Goal: Information Seeking & Learning: Learn about a topic

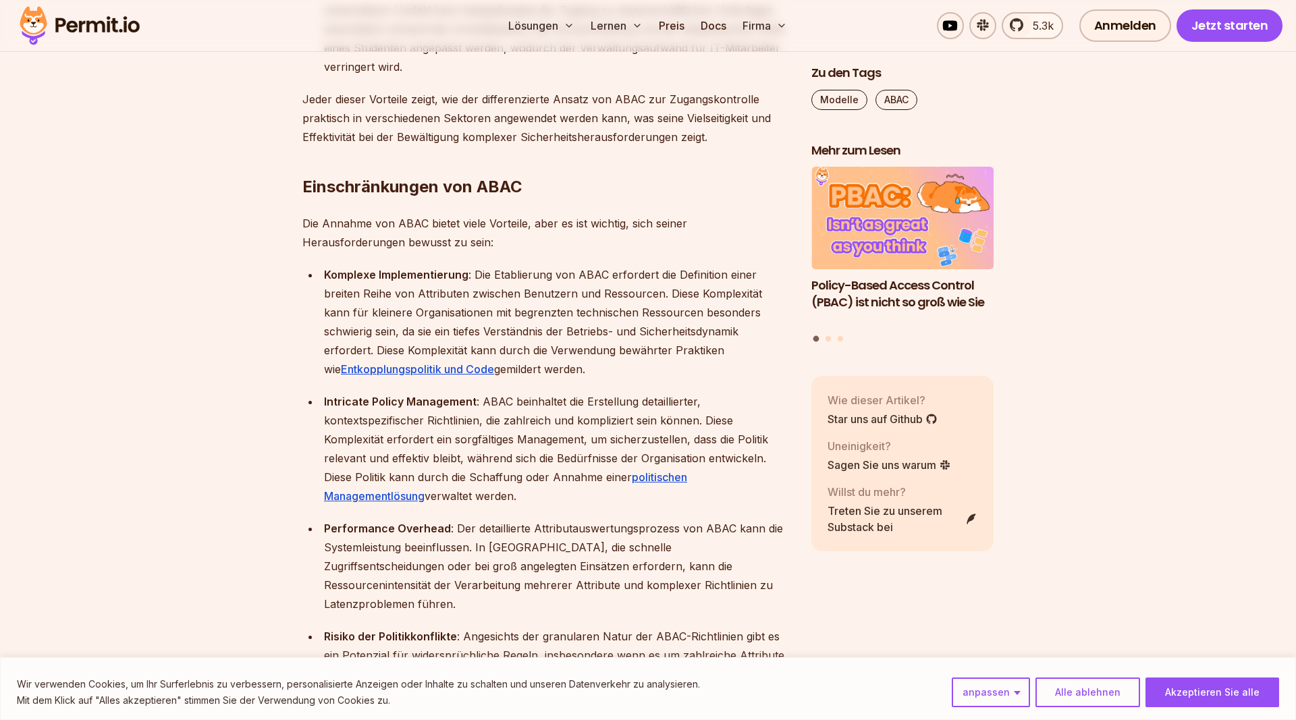
scroll to position [3511, 0]
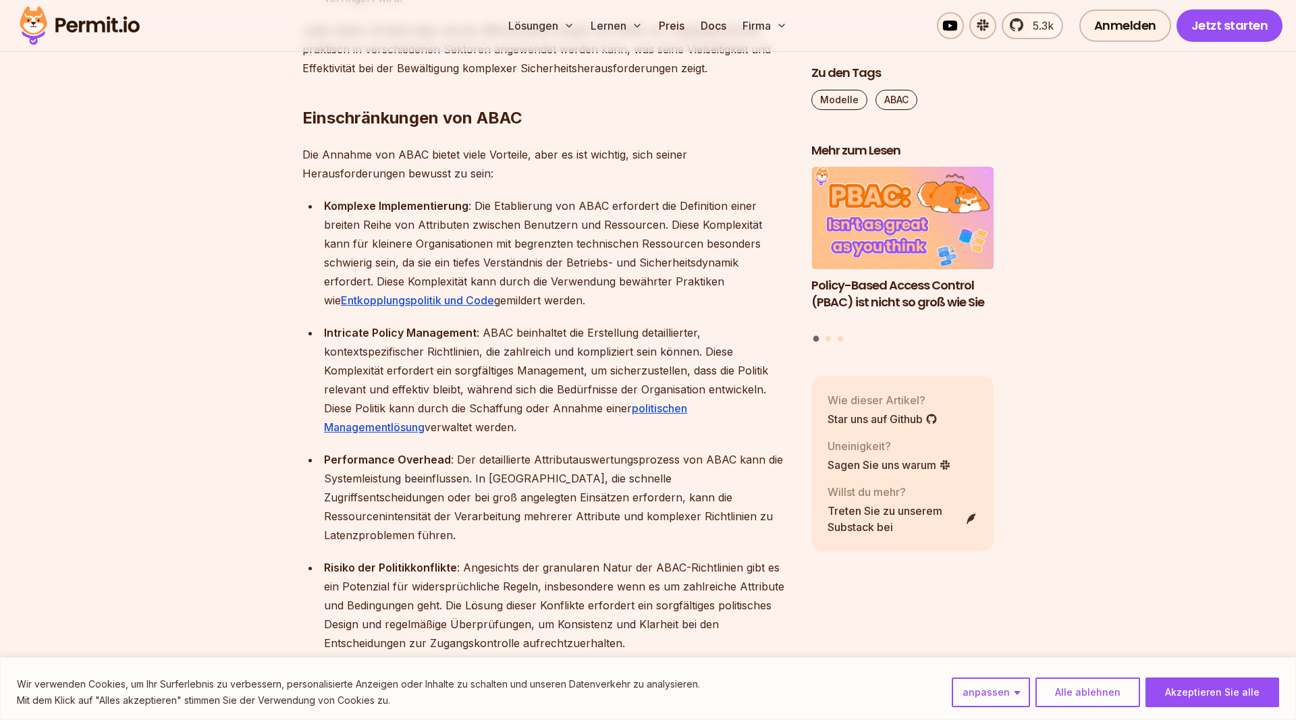
click at [252, 333] on section "Inhaltsverzeichnis Einführung Beim Aufbau einer Anwendung gibt es eine entschei…" at bounding box center [648, 440] width 1296 height 6269
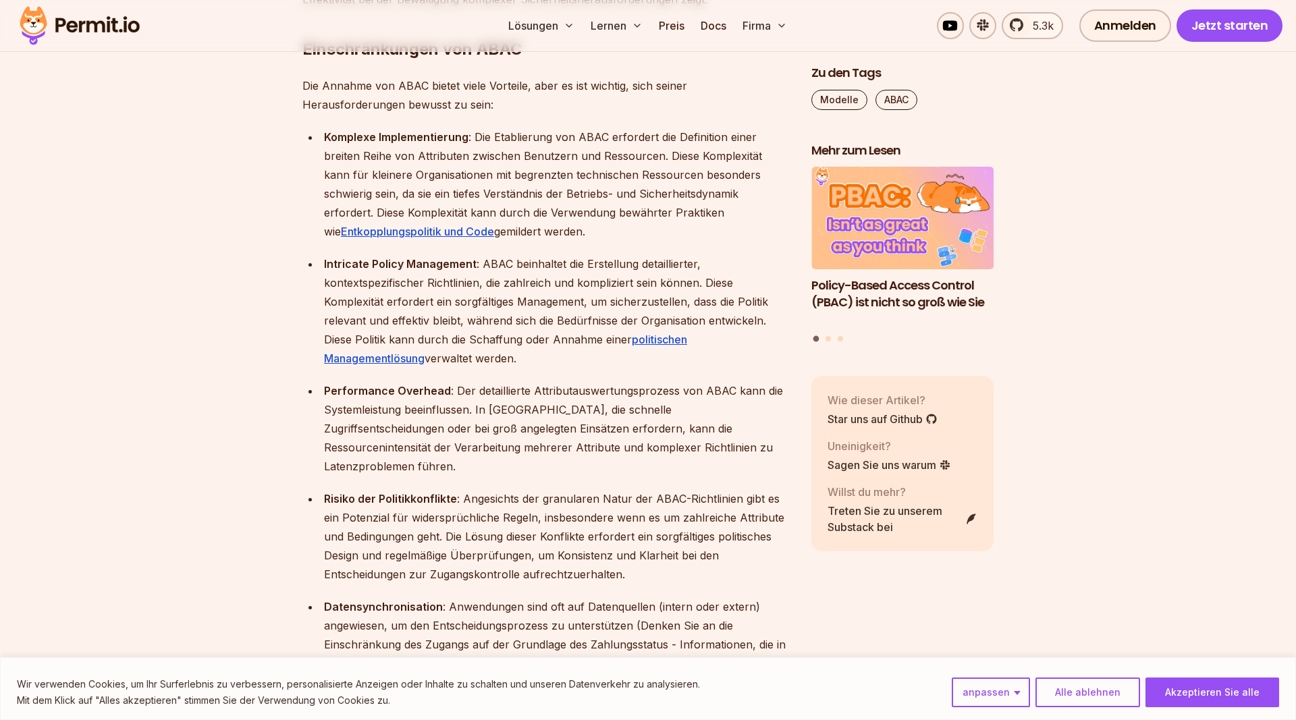
click at [249, 321] on section "Inhaltsverzeichnis Einführung Beim Aufbau einer Anwendung gibt es eine entschei…" at bounding box center [648, 371] width 1296 height 6269
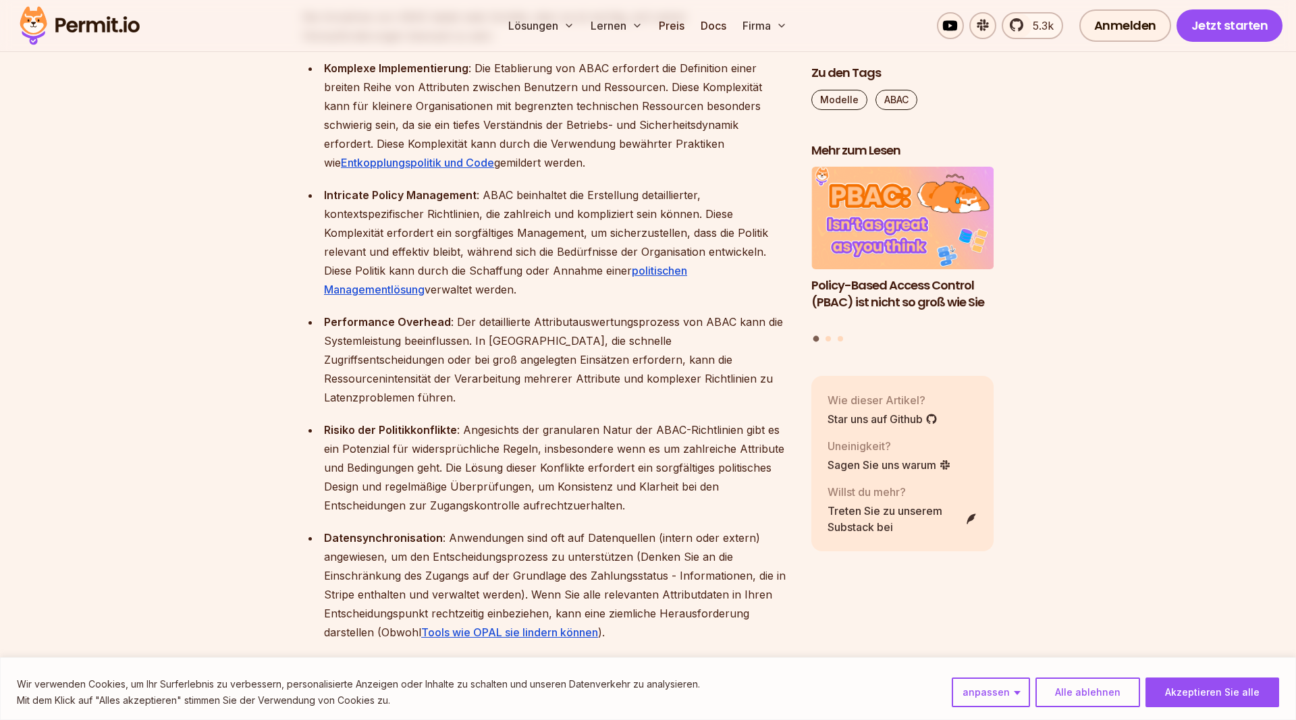
scroll to position [3717, 0]
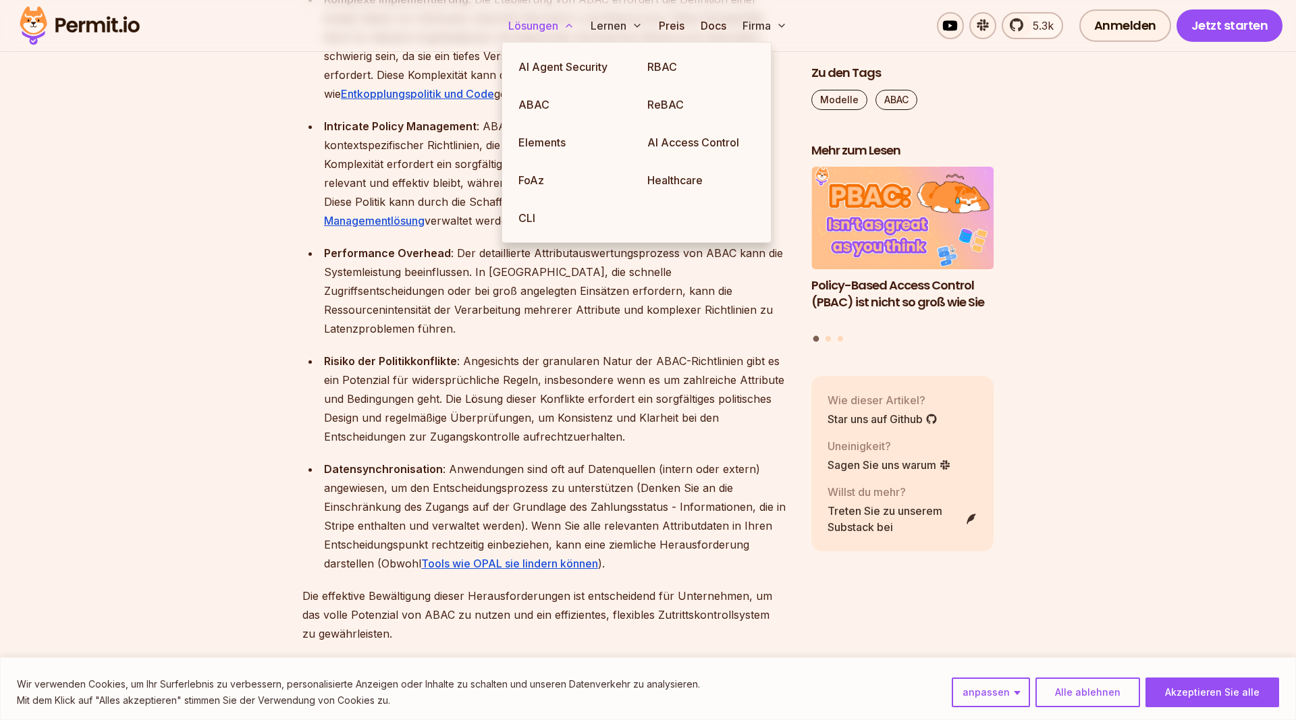
click at [534, 32] on button "Lösungen" at bounding box center [541, 25] width 77 height 27
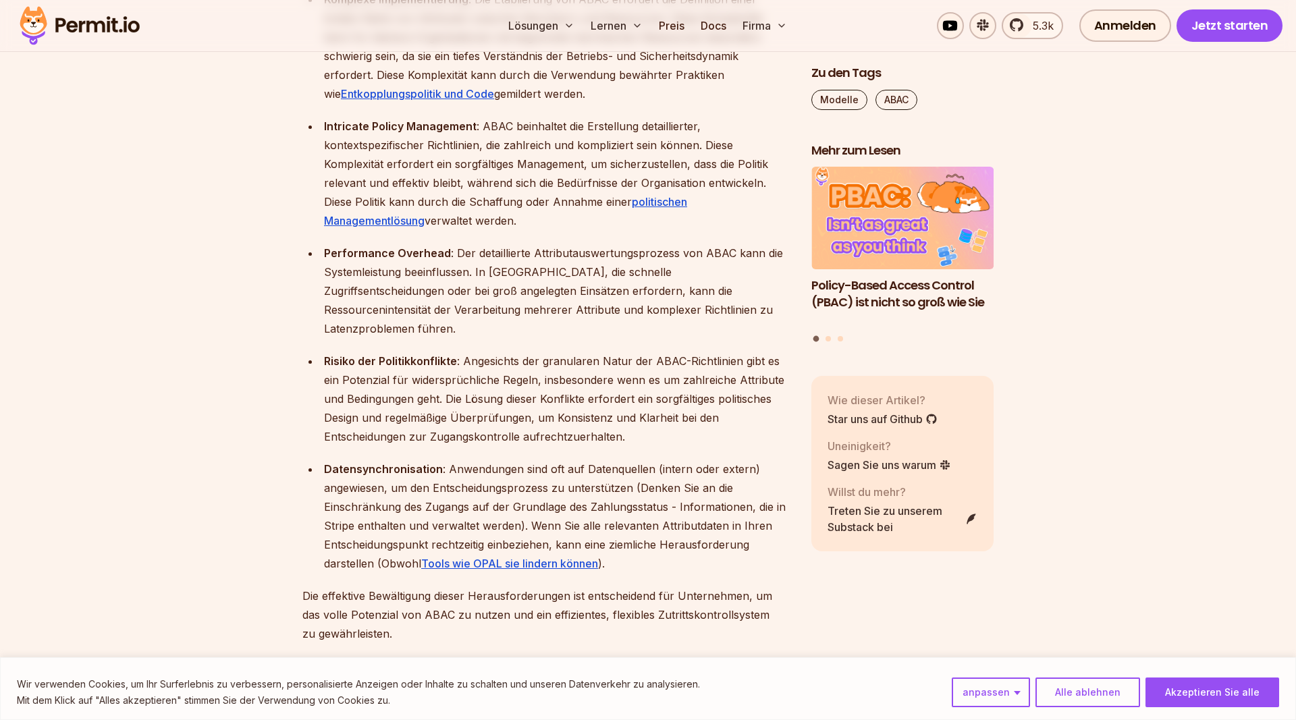
click at [302, 269] on div "Einführung Beim Aufbau einer Anwendung gibt es eine entscheidende Sache, die wi…" at bounding box center [545, 130] width 487 height 5922
click at [227, 331] on section "Inhaltsverzeichnis Einführung Beim Aufbau einer Anwendung gibt es eine entschei…" at bounding box center [648, 233] width 1296 height 6269
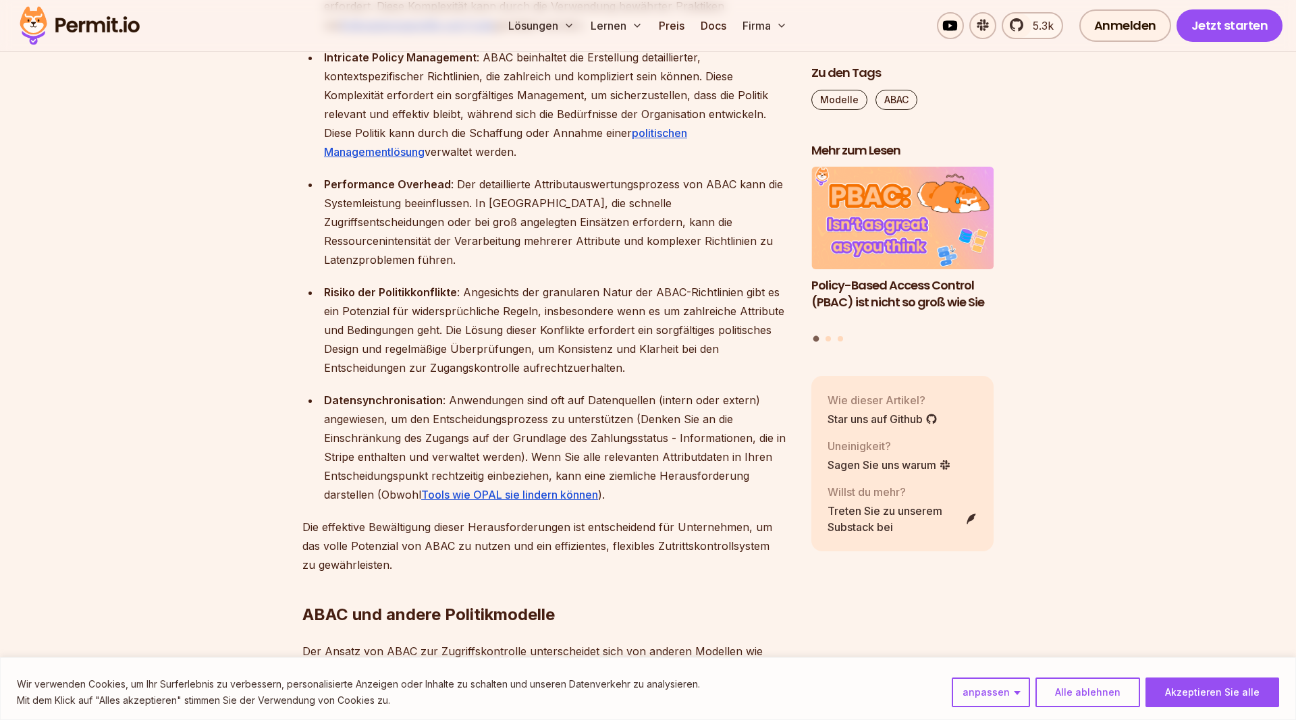
scroll to position [3511, 0]
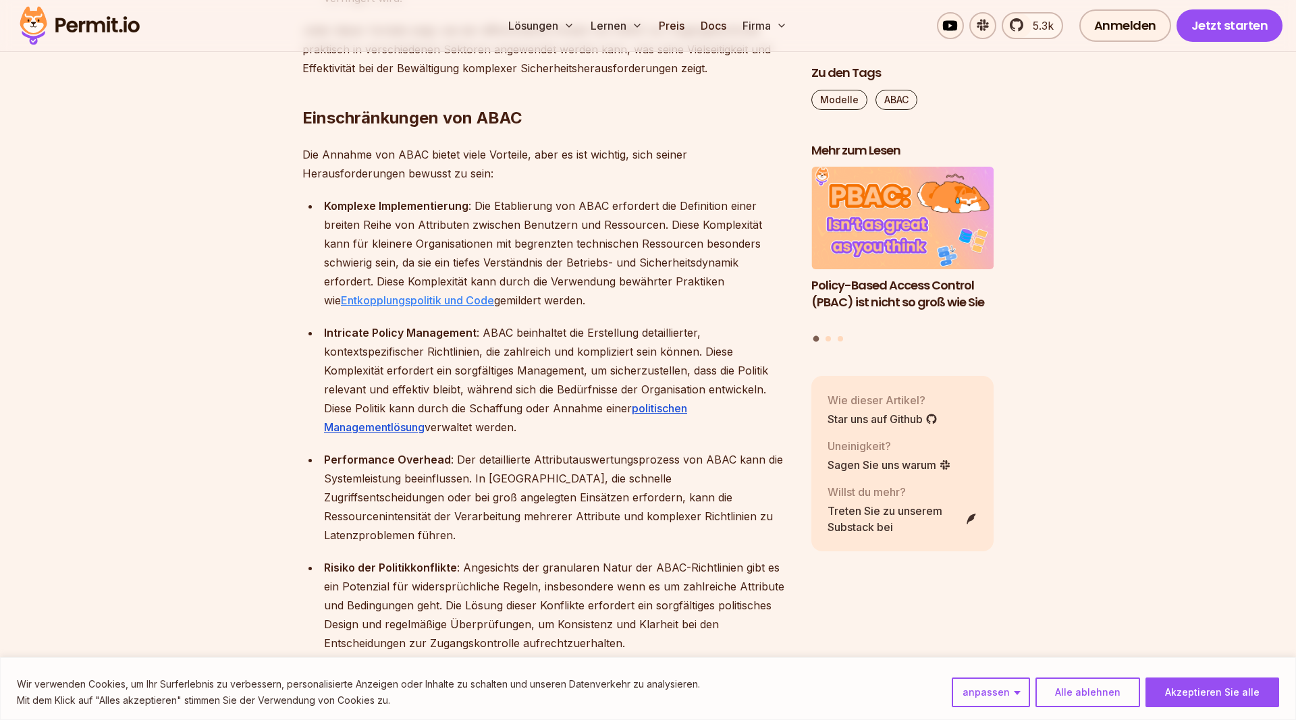
click at [494, 294] on link "Entkopplungspolitik und Code" at bounding box center [417, 300] width 153 height 13
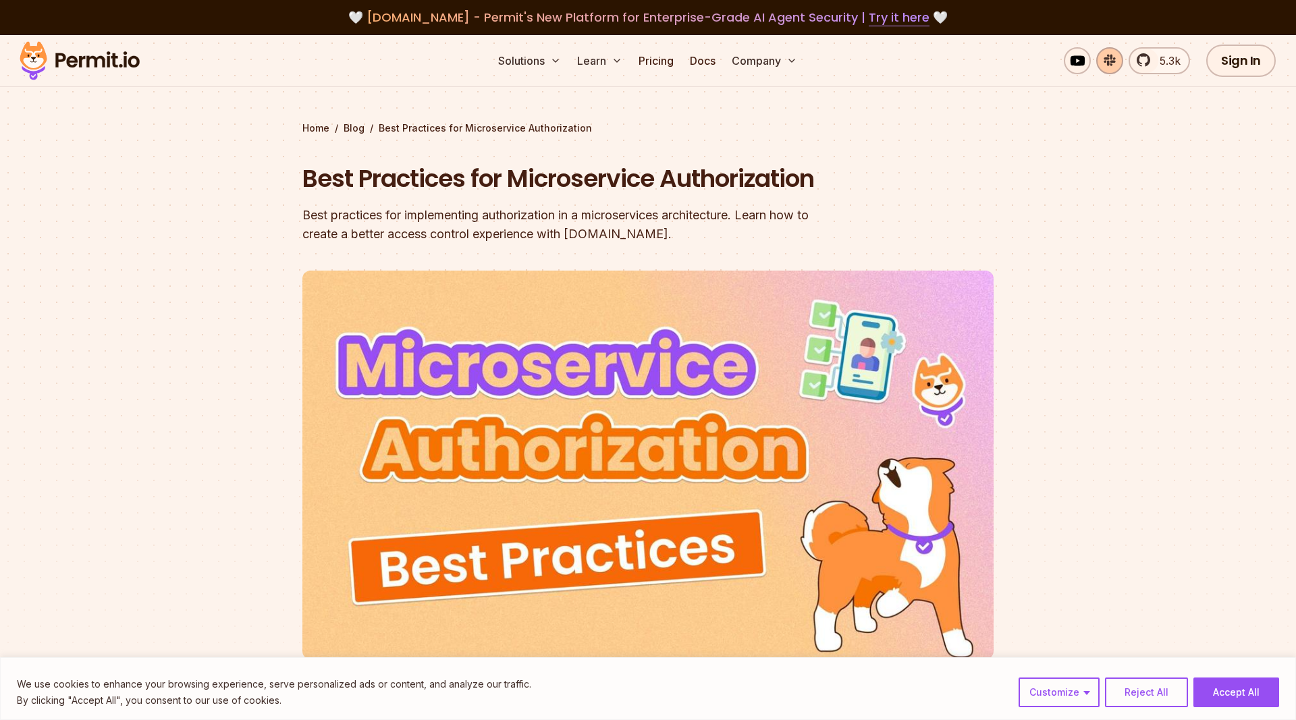
click at [1116, 70] on link at bounding box center [1109, 60] width 27 height 27
click at [1089, 694] on button "Customize" at bounding box center [1058, 693] width 81 height 30
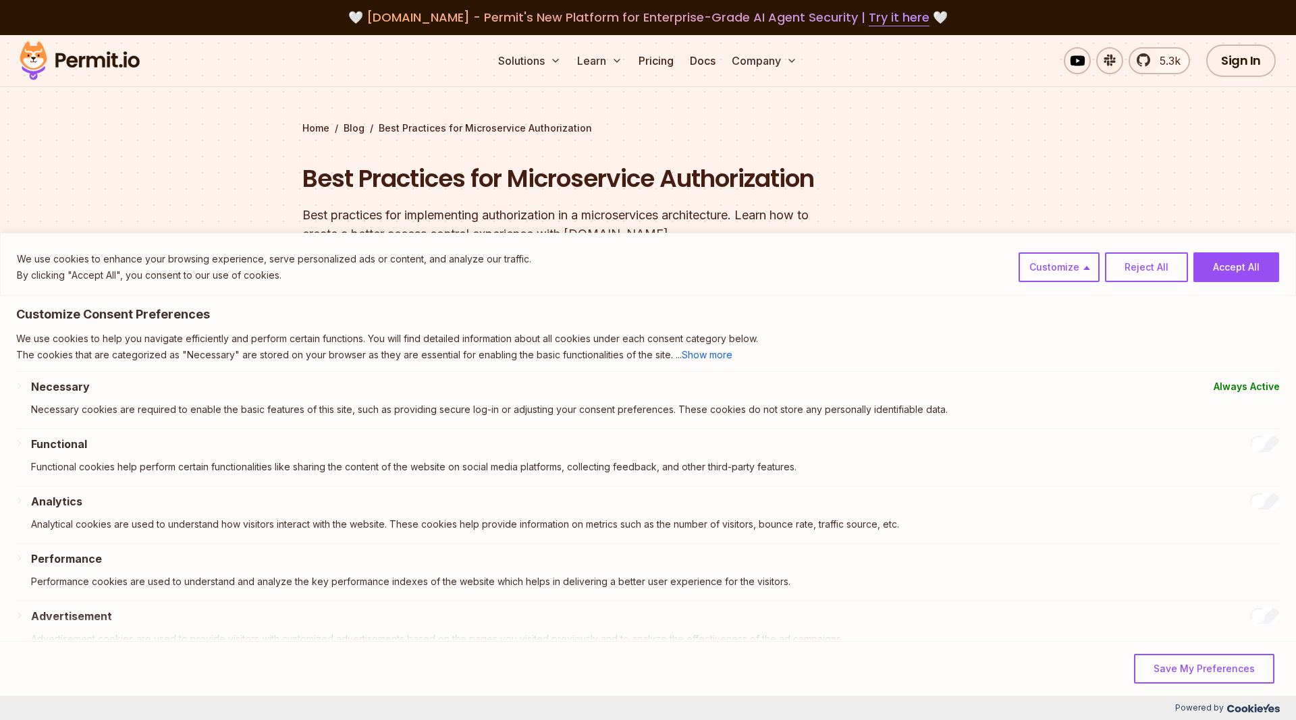
click at [1140, 212] on section "Home / Blog / Best Practices for Microservice Authorization Best Practices for …" at bounding box center [648, 400] width 1296 height 730
click at [1148, 273] on button "Reject All" at bounding box center [1146, 267] width 83 height 30
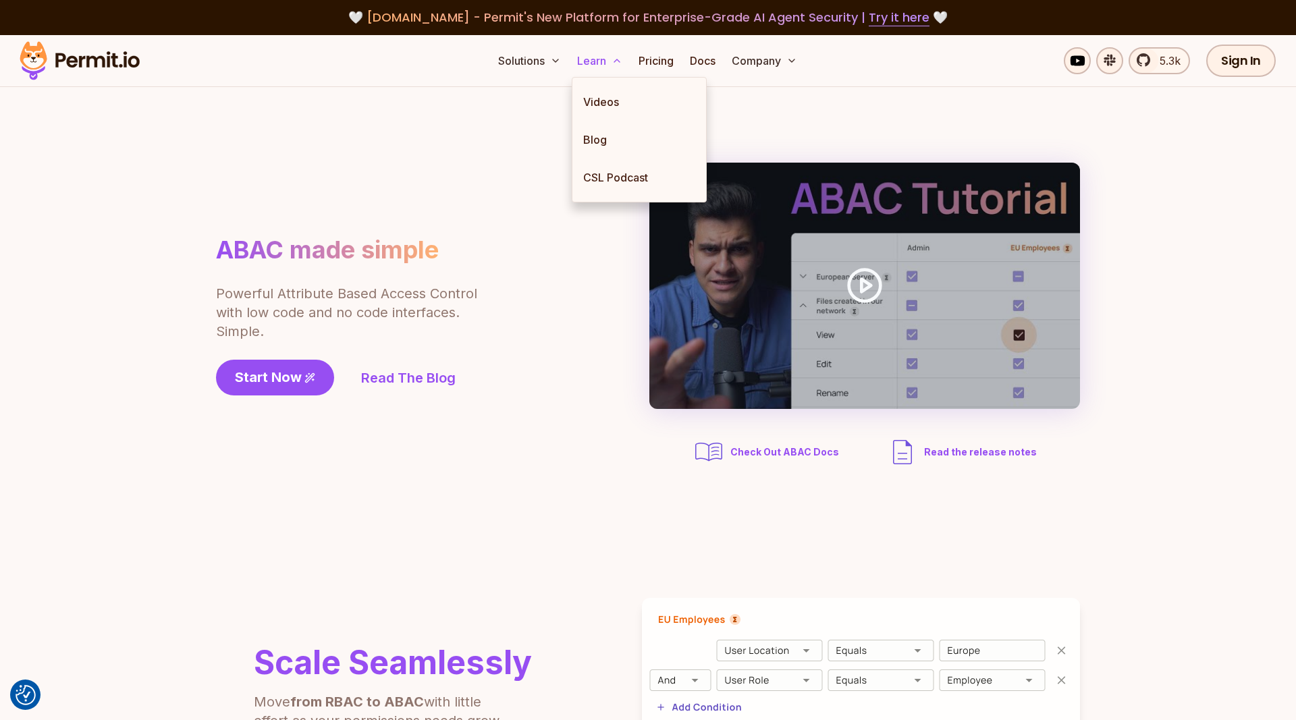
click at [617, 51] on button "Learn" at bounding box center [600, 60] width 56 height 27
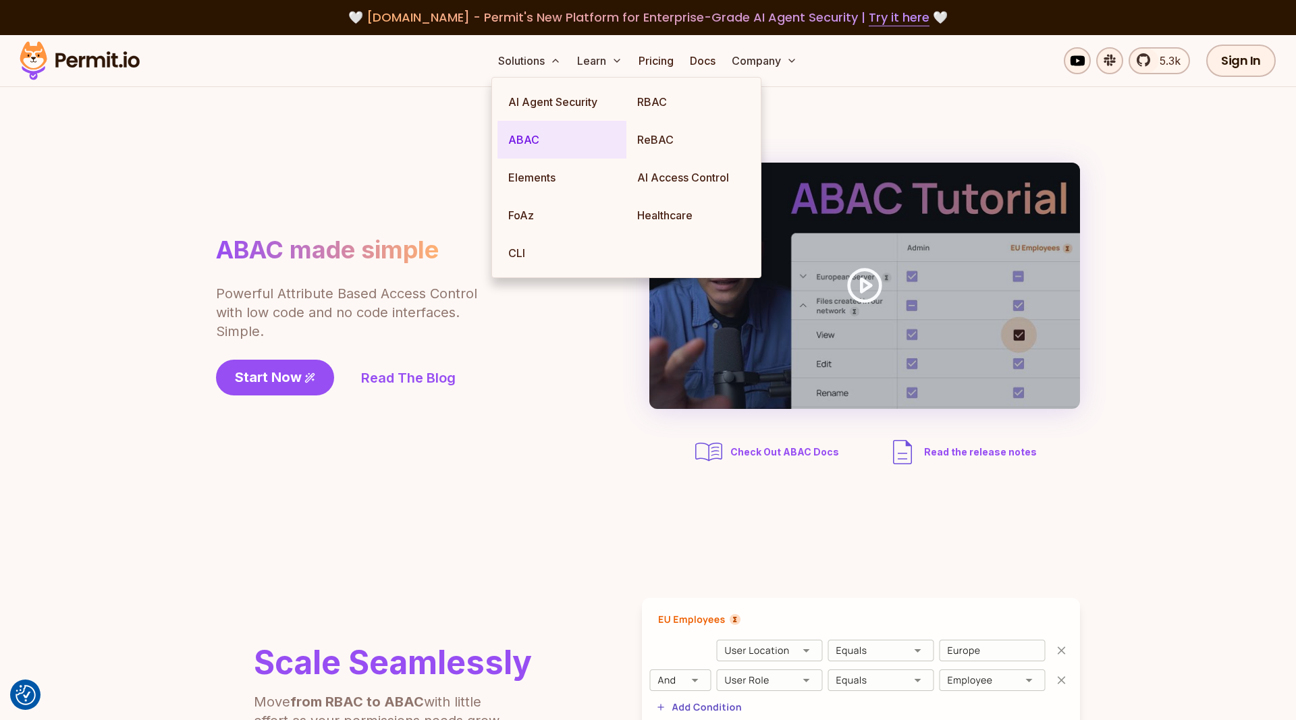
click at [518, 140] on link "ABAC" at bounding box center [561, 140] width 129 height 38
click at [532, 134] on link "ABAC" at bounding box center [561, 140] width 129 height 38
click at [521, 132] on link "ABAC" at bounding box center [561, 140] width 129 height 38
click at [524, 104] on link "AI Agent Security" at bounding box center [561, 102] width 129 height 38
click at [528, 137] on link "ABAC" at bounding box center [561, 140] width 129 height 38
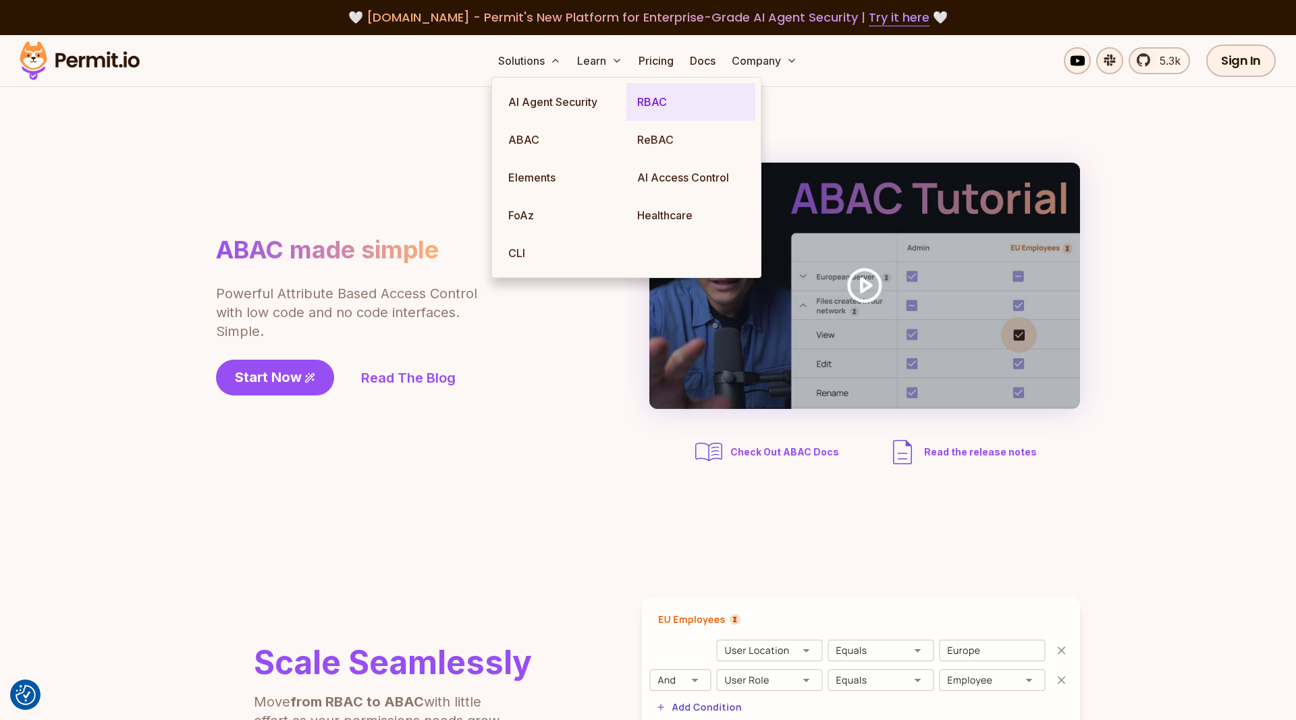
click at [672, 94] on link "RBAC" at bounding box center [690, 102] width 129 height 38
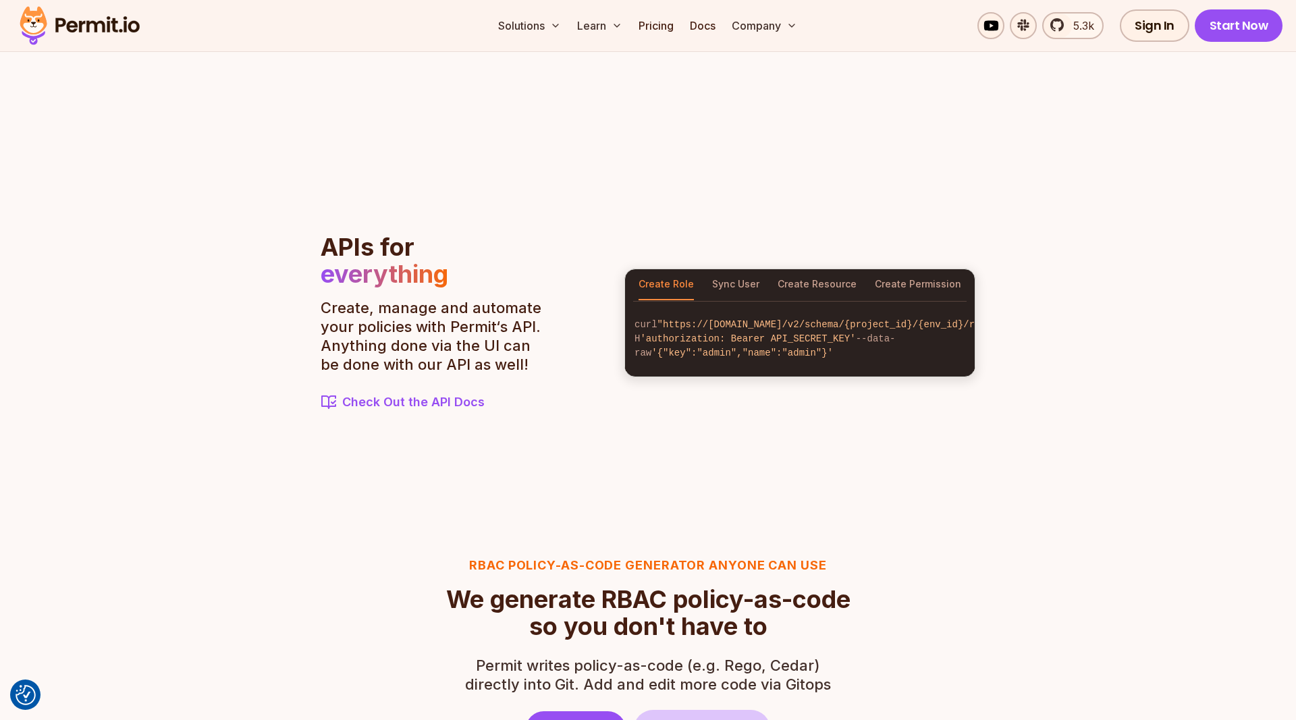
scroll to position [1652, 0]
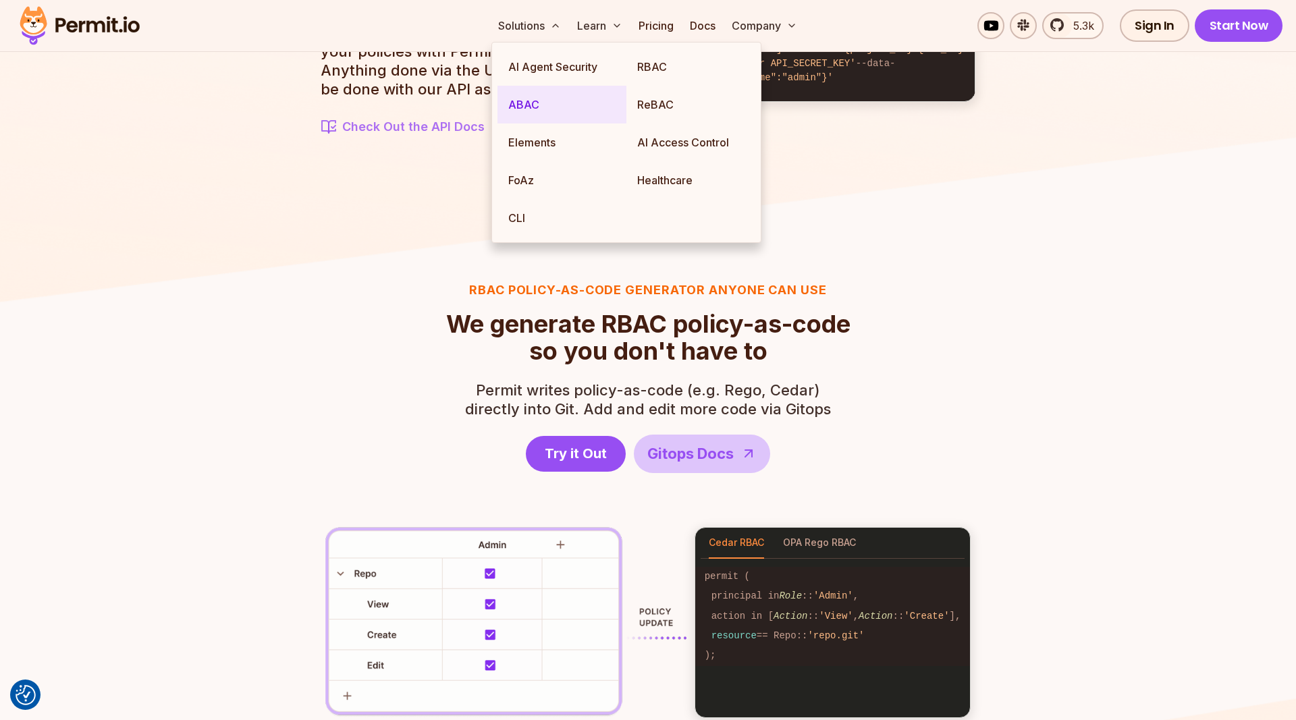
click at [529, 97] on link "ABAC" at bounding box center [561, 105] width 129 height 38
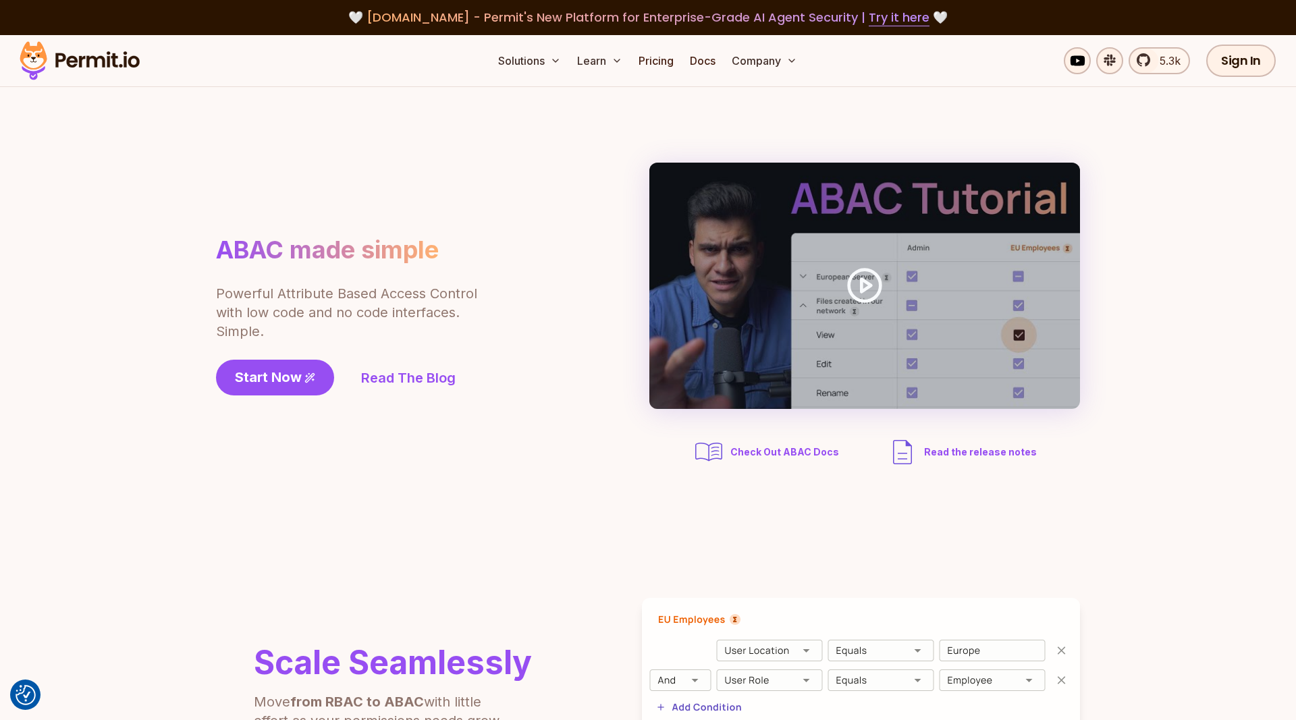
click at [281, 138] on section "ABAC made simple Powerful Attribute Based Access Control with low code and no c…" at bounding box center [648, 315] width 1296 height 457
click at [373, 383] on link "Read The Blog" at bounding box center [408, 377] width 94 height 19
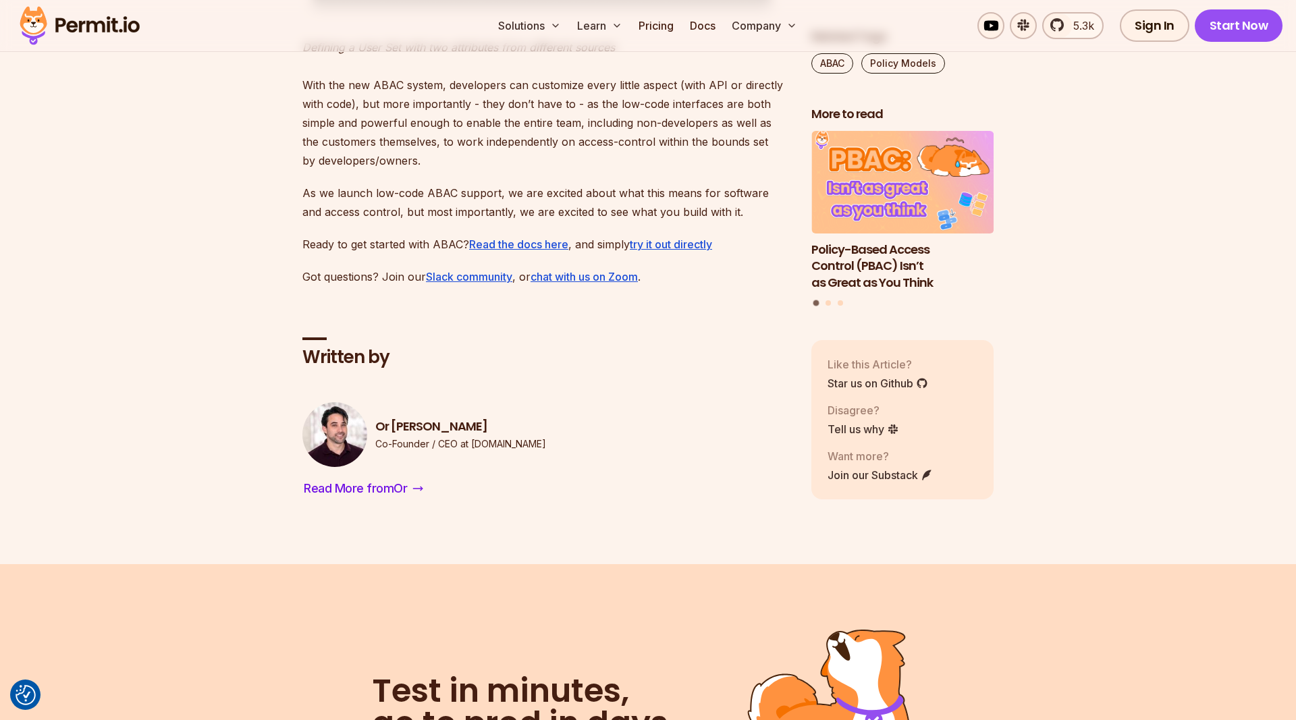
scroll to position [2409, 0]
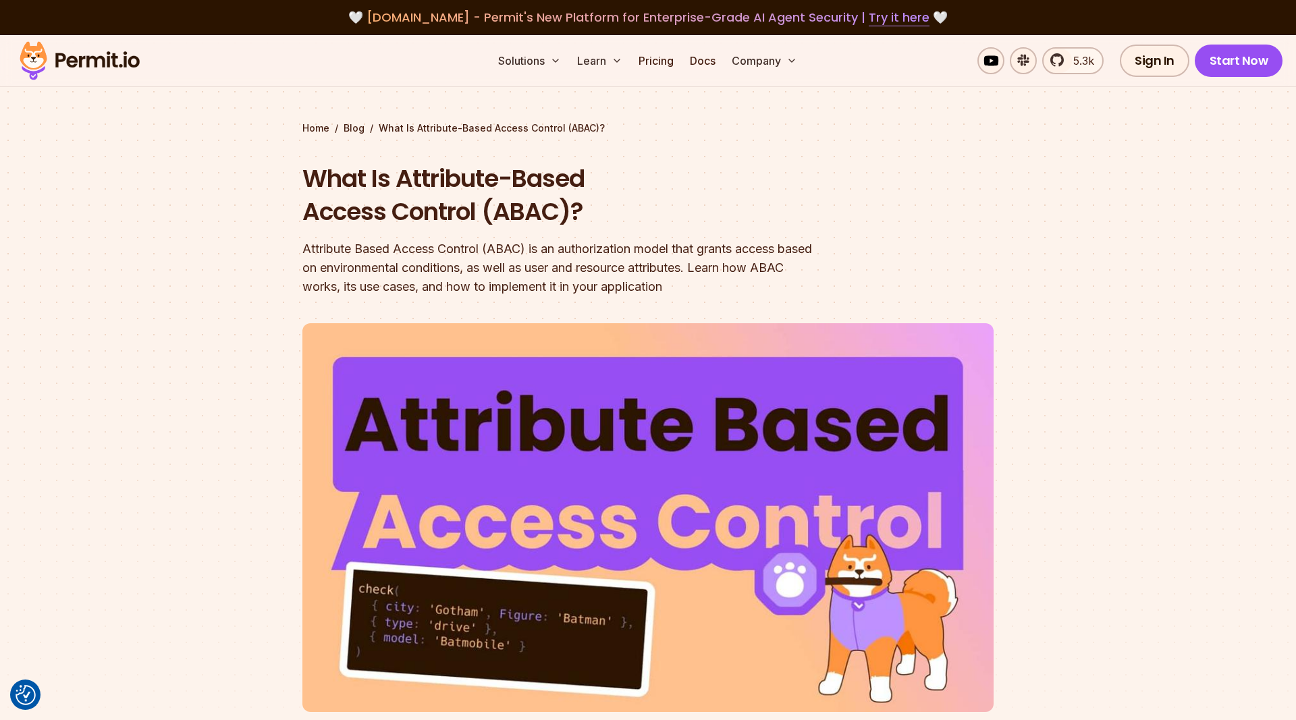
scroll to position [3235, 0]
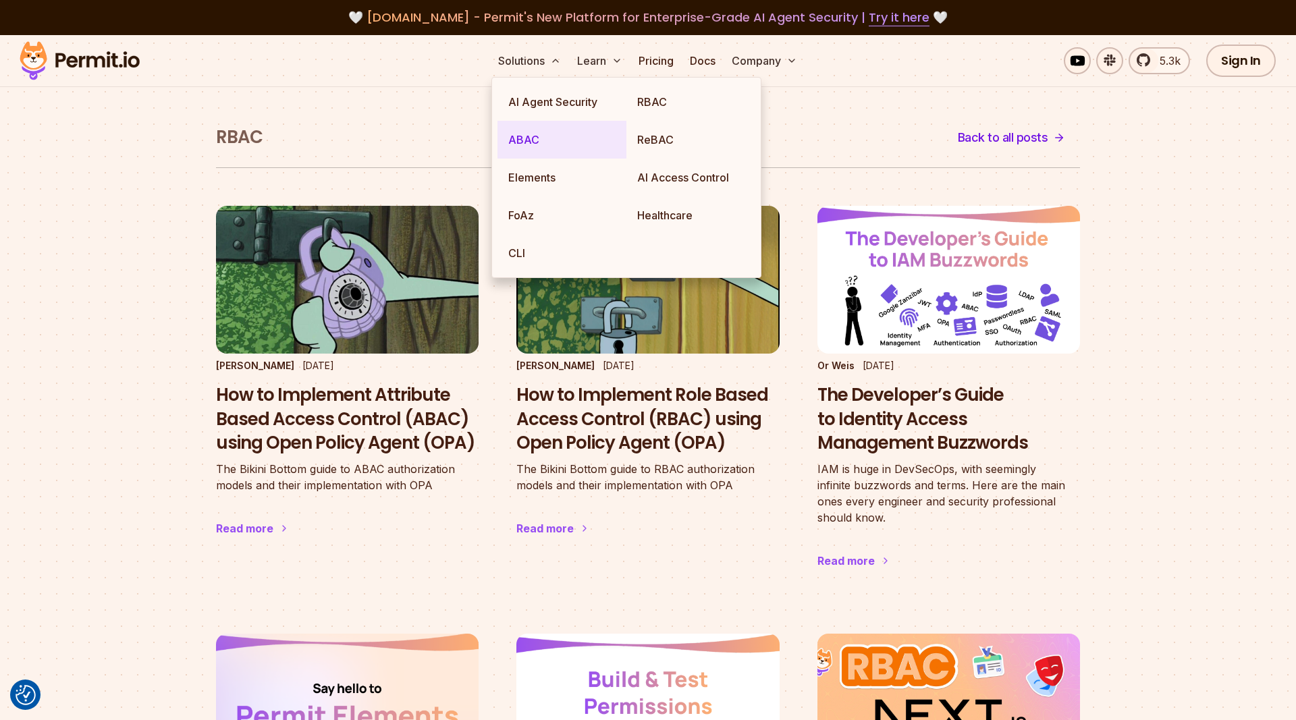
click at [526, 131] on link "ABAC" at bounding box center [561, 140] width 129 height 38
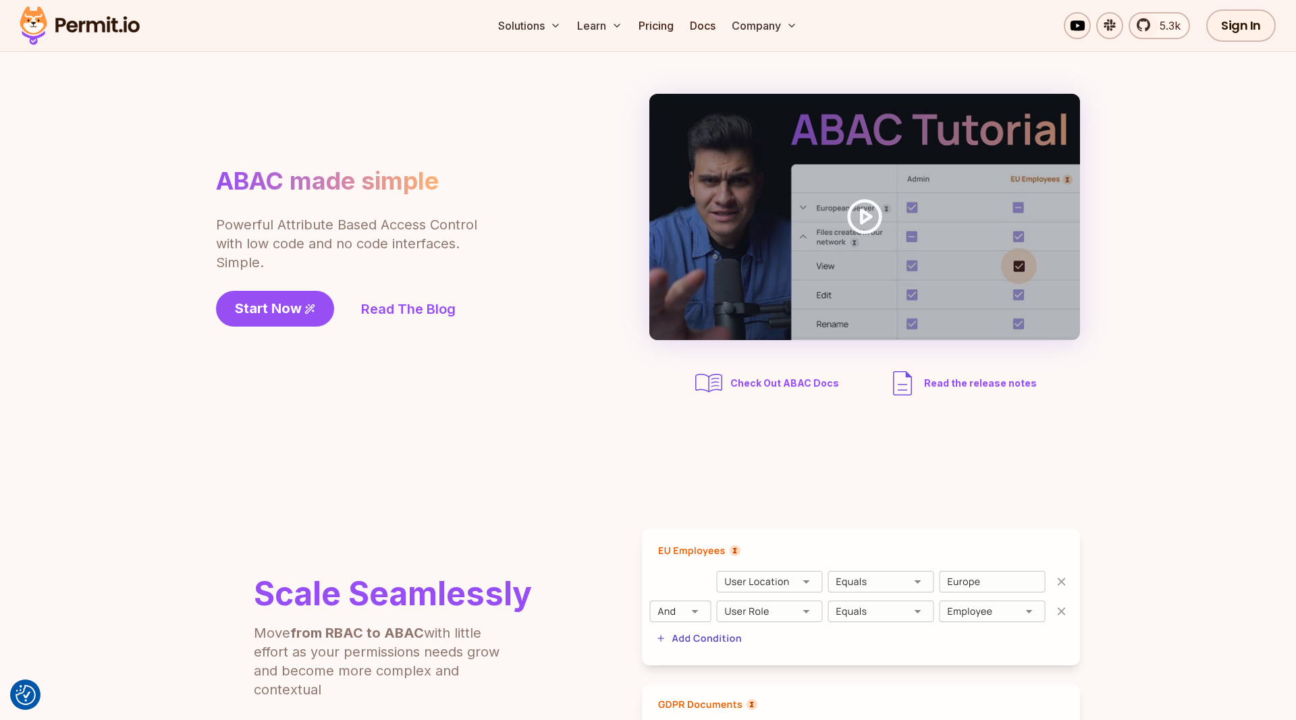
scroll to position [138, 0]
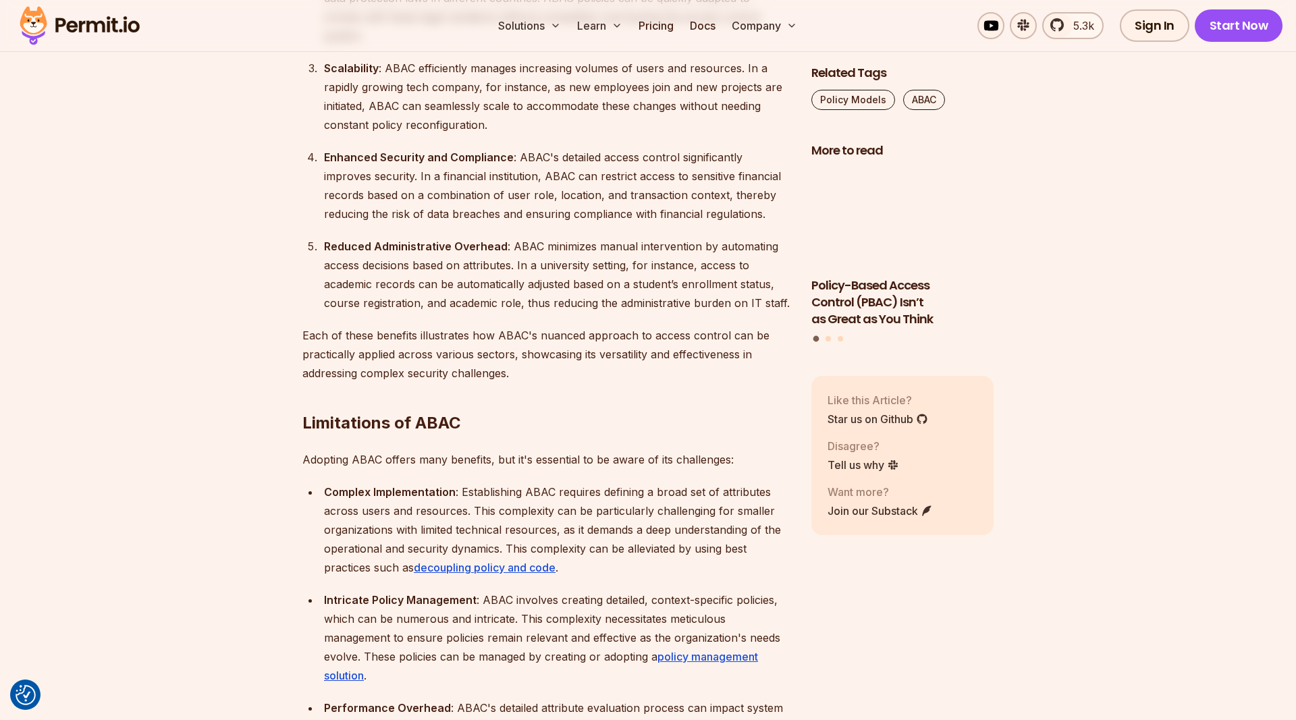
scroll to position [3235, 0]
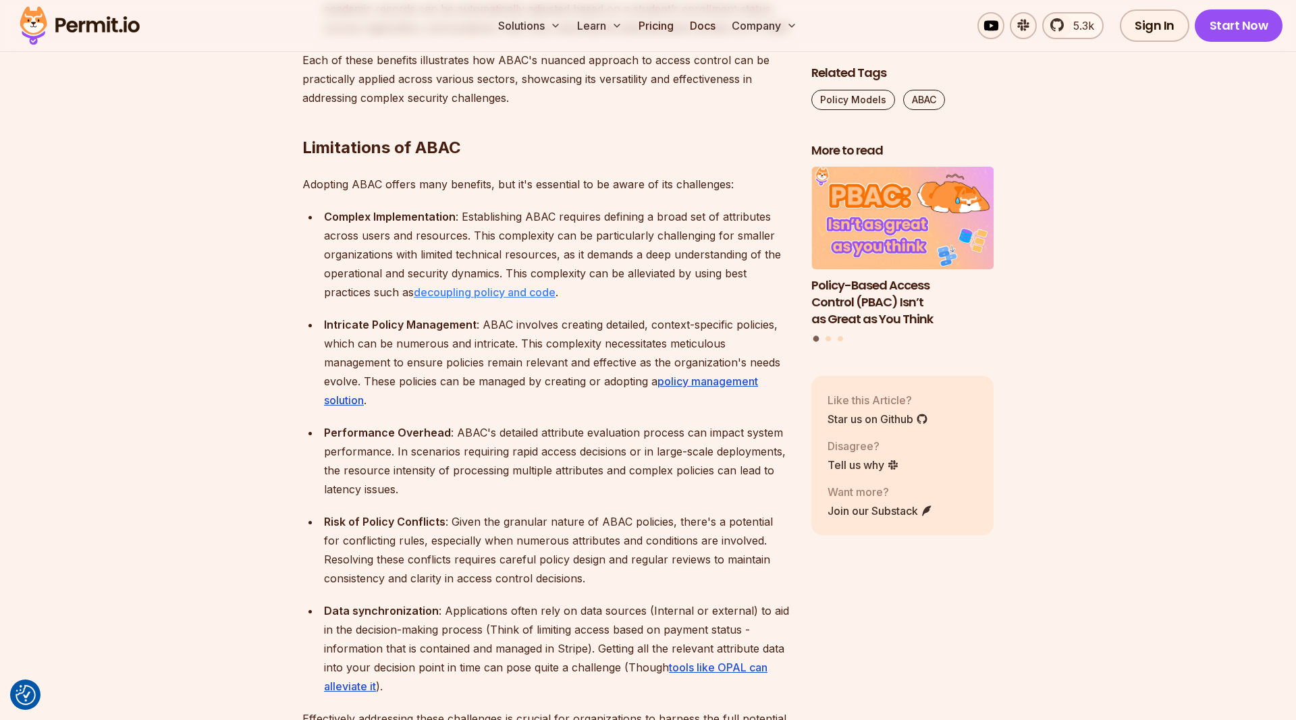
click at [518, 285] on link "decoupling policy and code" at bounding box center [485, 291] width 142 height 13
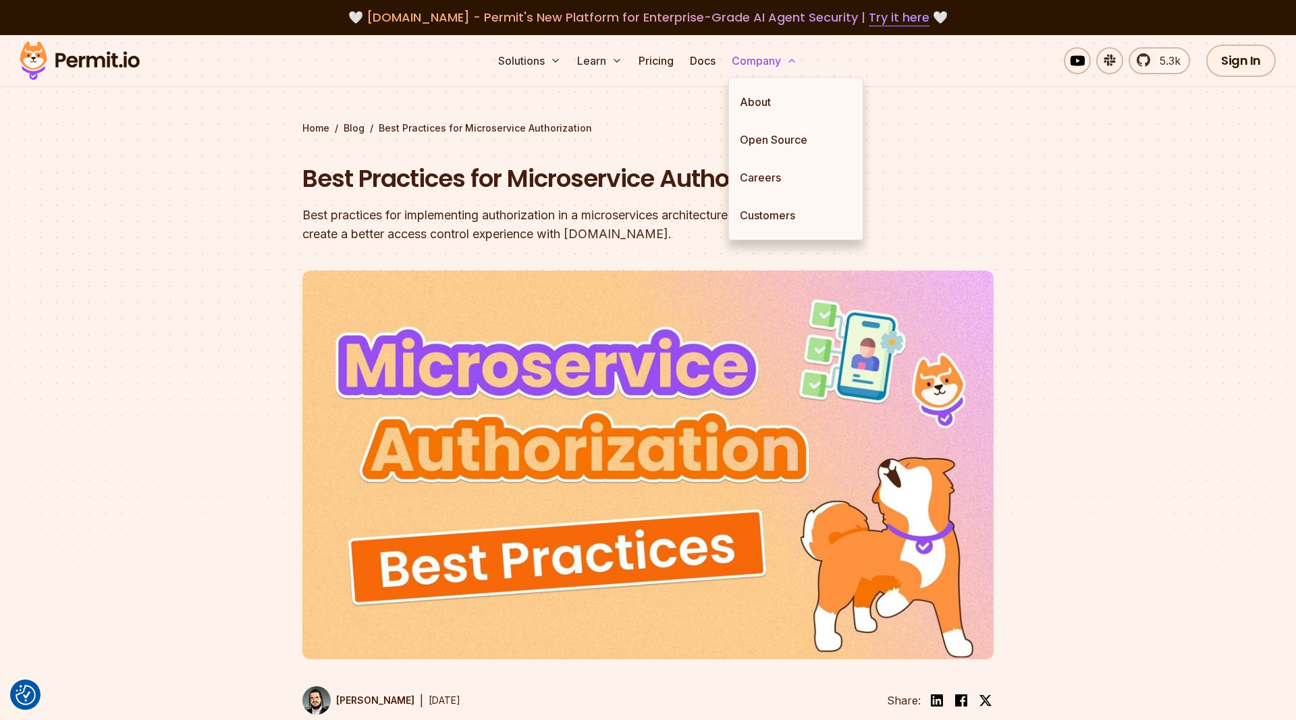
click at [757, 63] on button "Company" at bounding box center [764, 60] width 76 height 27
click at [1045, 132] on section "Home / Blog / Best Practices for Microservice Authorization Best Practices for …" at bounding box center [648, 400] width 1296 height 730
click at [672, 63] on link "Pricing" at bounding box center [656, 60] width 46 height 27
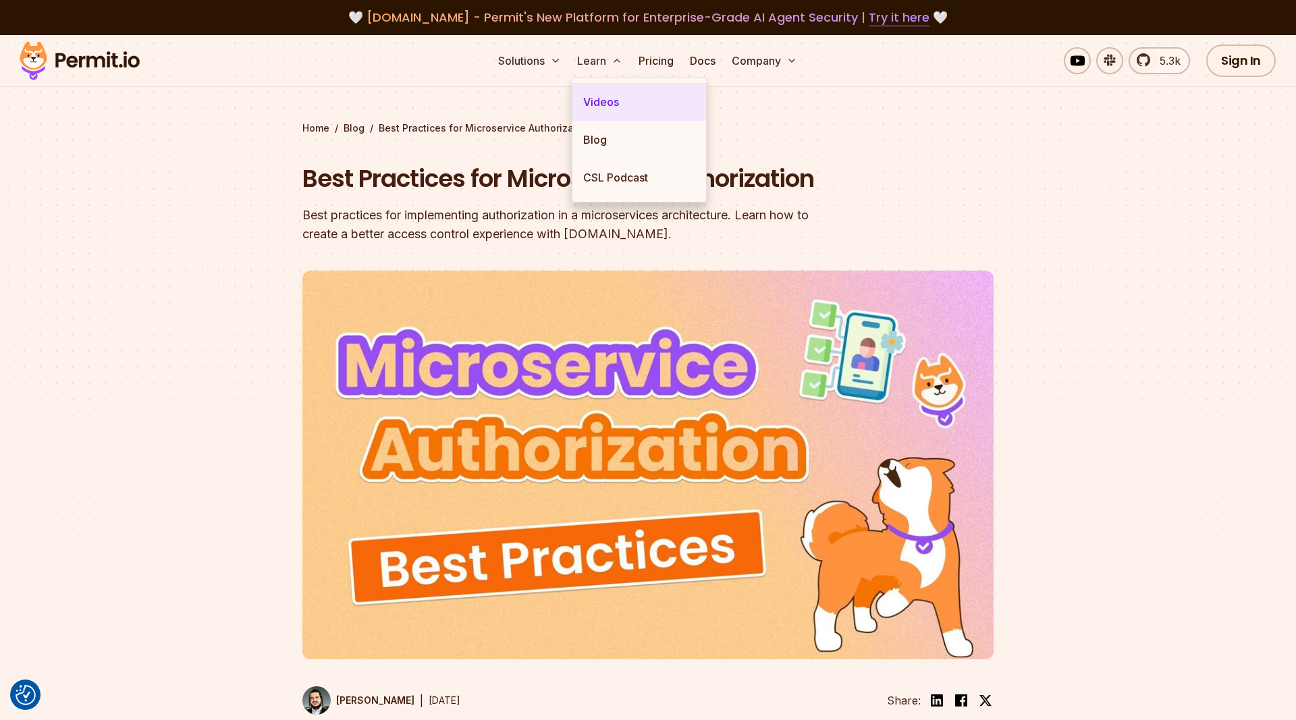
click at [599, 101] on link "Videos" at bounding box center [639, 102] width 134 height 38
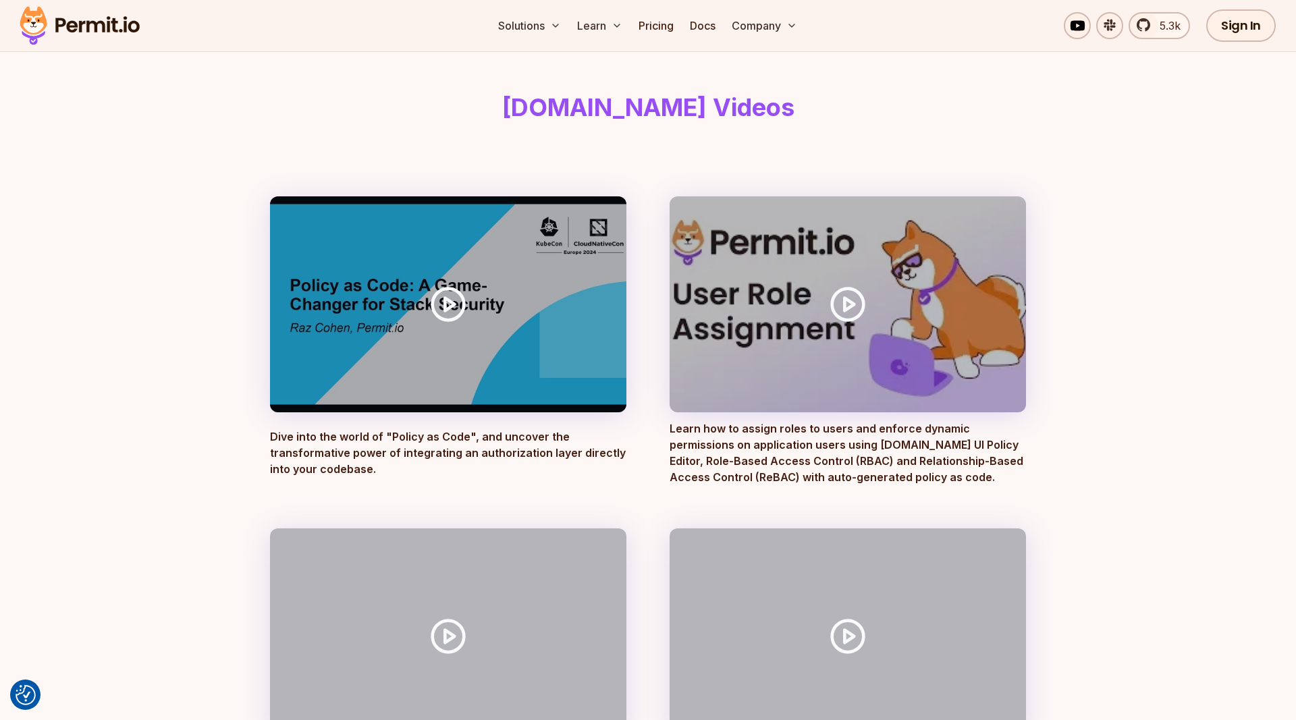
scroll to position [207, 0]
